Goal: Information Seeking & Learning: Learn about a topic

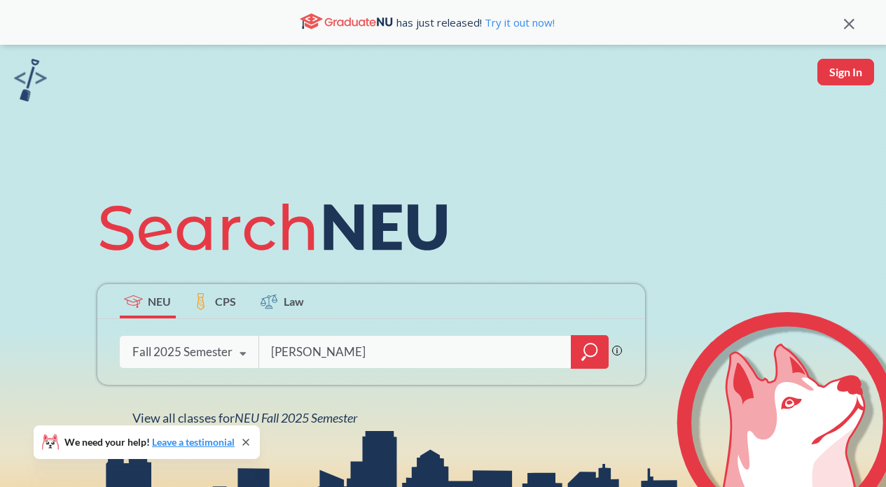
type input "[PERSON_NAME]"
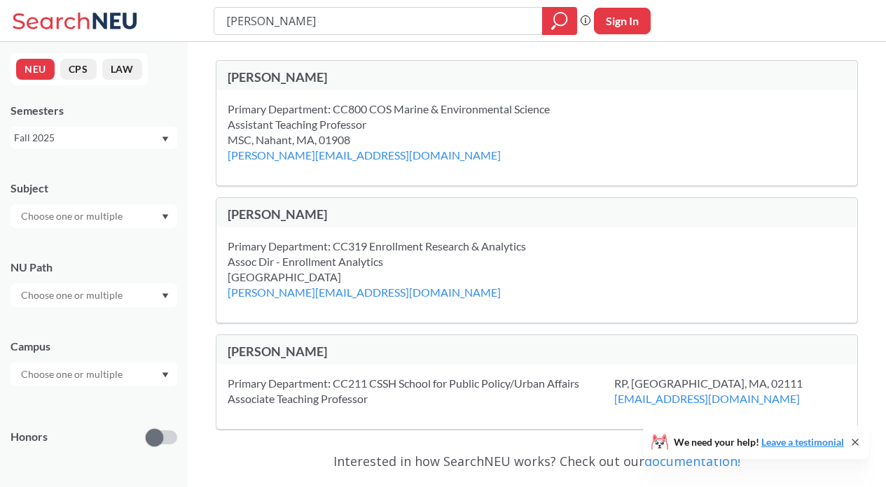
click at [296, 24] on input "[PERSON_NAME]" at bounding box center [378, 21] width 307 height 24
type input "Distributed"
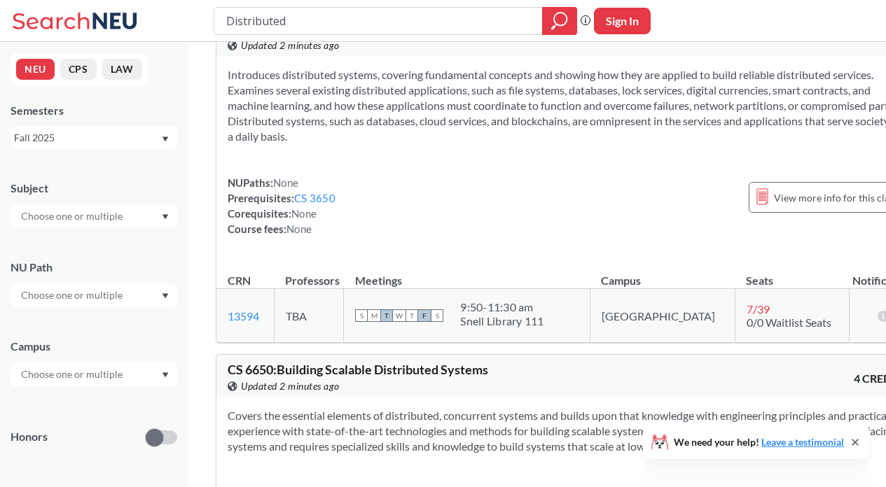
scroll to position [59, 0]
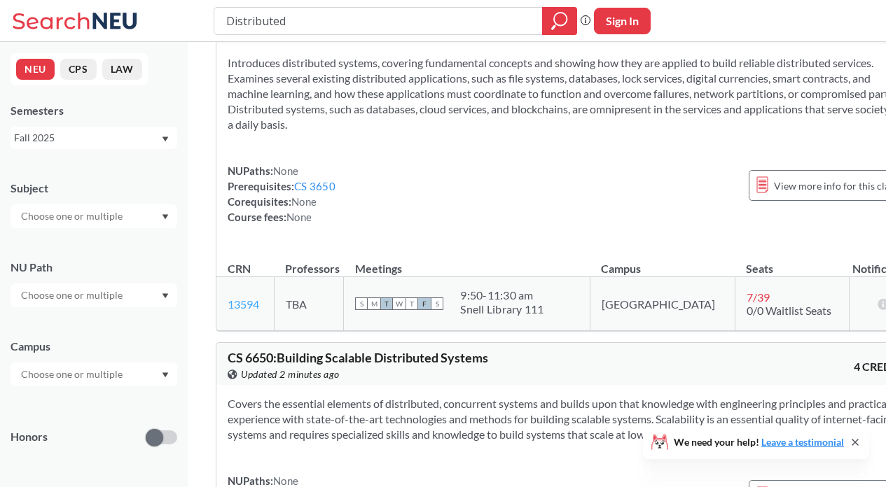
click at [254, 301] on link "13594" at bounding box center [244, 304] width 32 height 13
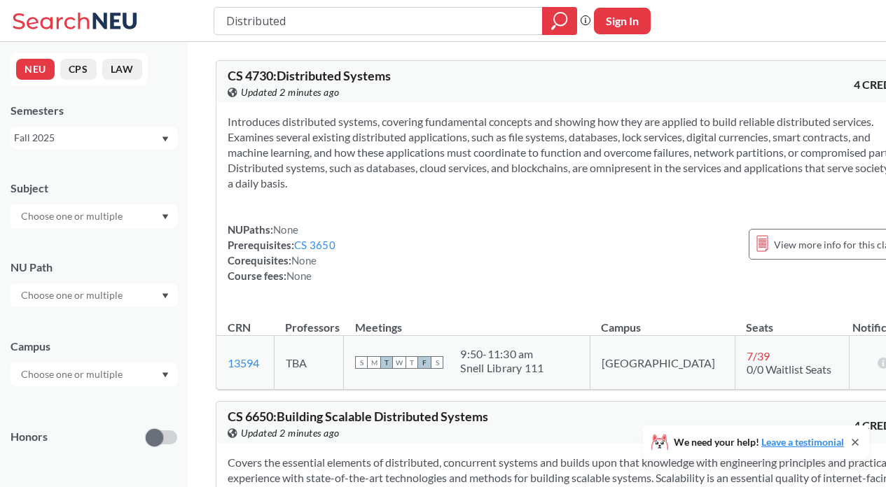
click at [326, 76] on span "CS 4730 : Distributed Systems" at bounding box center [309, 75] width 163 height 15
click at [356, 137] on section "Introduces distributed systems, covering fundamental concepts and showing how t…" at bounding box center [568, 152] width 681 height 77
drag, startPoint x: 228, startPoint y: 75, endPoint x: 393, endPoint y: 79, distance: 164.6
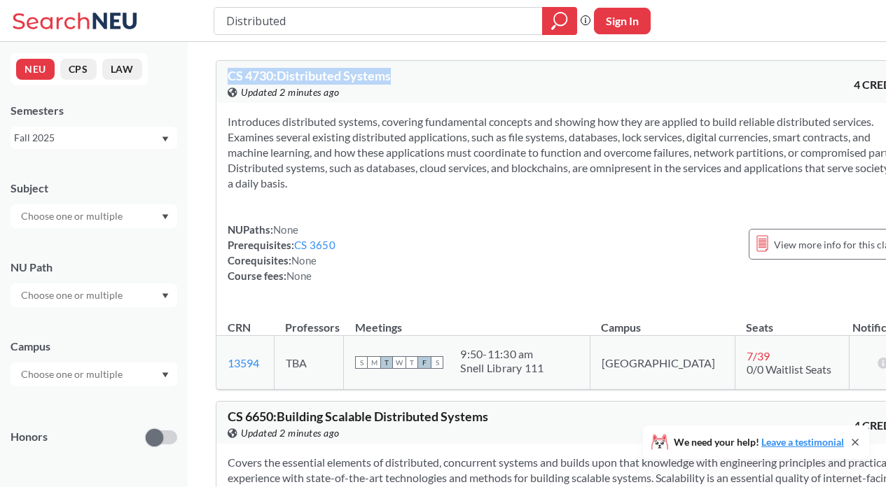
click at [391, 79] on span "CS 4730 : Distributed Systems" at bounding box center [309, 75] width 163 height 15
